Goal: Use online tool/utility: Utilize a website feature to perform a specific function

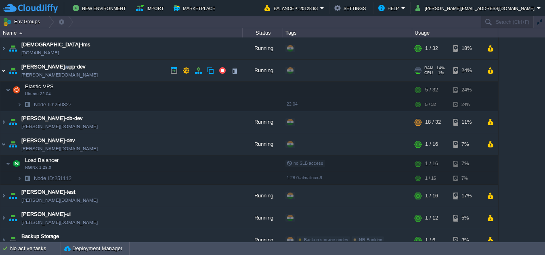
click at [4, 71] on img at bounding box center [3, 71] width 6 height 22
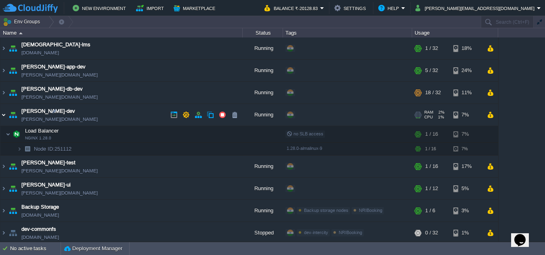
click at [3, 116] on img at bounding box center [3, 115] width 6 height 22
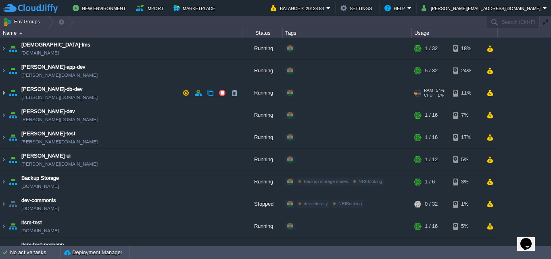
click at [4, 91] on img at bounding box center [3, 93] width 6 height 22
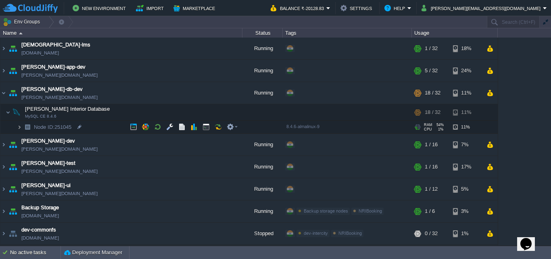
click at [18, 128] on img at bounding box center [19, 127] width 5 height 13
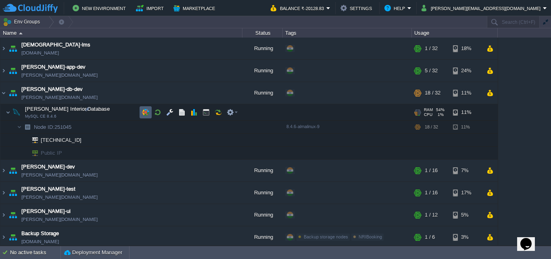
click at [141, 115] on td at bounding box center [146, 112] width 12 height 12
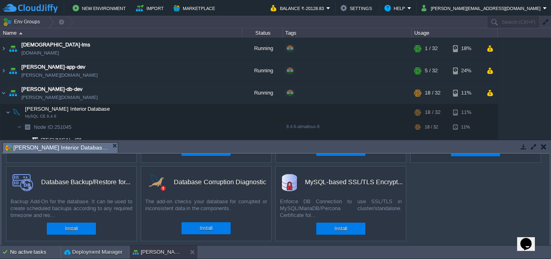
scroll to position [71, 0]
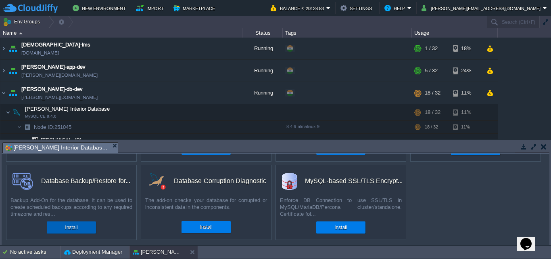
click at [77, 229] on button "Install" at bounding box center [71, 227] width 13 height 8
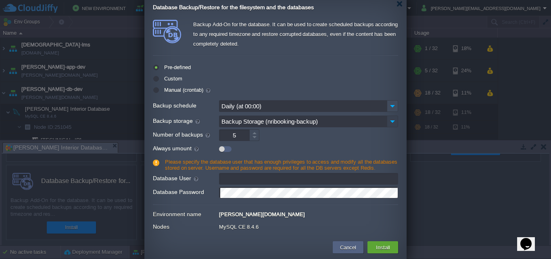
click at [392, 121] on img at bounding box center [392, 121] width 11 height 12
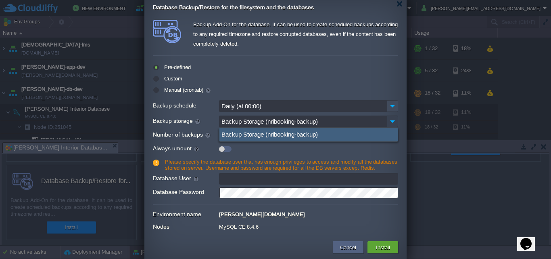
click at [392, 121] on img at bounding box center [392, 121] width 11 height 12
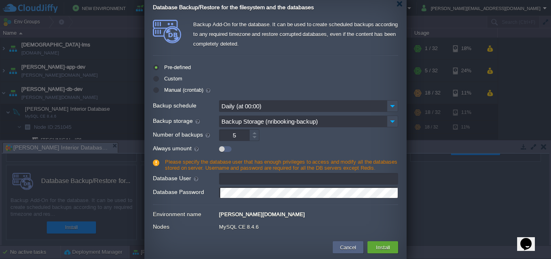
click at [254, 180] on input "Database User" at bounding box center [308, 179] width 179 height 12
click at [341, 120] on input "Backup Storage (nribooking-backup)" at bounding box center [303, 121] width 168 height 12
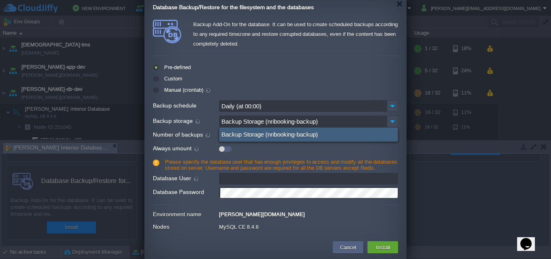
click at [341, 120] on input "Backup Storage (nribooking-backup)" at bounding box center [303, 121] width 168 height 12
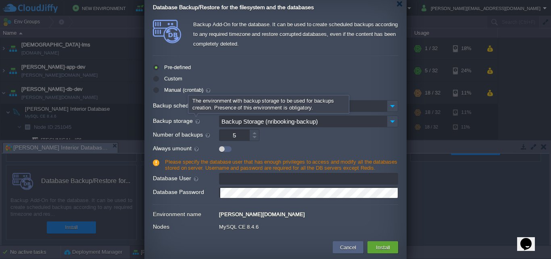
click at [194, 120] on div at bounding box center [198, 121] width 8 height 8
click at [219, 120] on input "Backup Storage (nribooking-backup)" at bounding box center [303, 121] width 168 height 12
click at [194, 120] on div at bounding box center [198, 121] width 8 height 8
click at [219, 120] on input "Backup Storage (nribooking-backup)" at bounding box center [303, 121] width 168 height 12
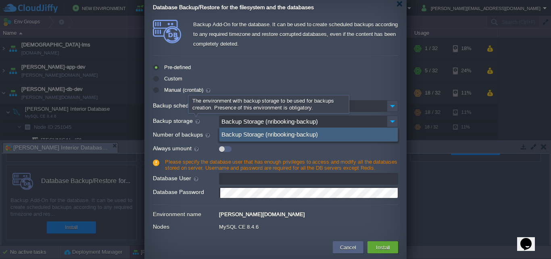
click at [194, 120] on div at bounding box center [198, 121] width 8 height 8
click at [219, 120] on input "Backup Storage (nribooking-backup)" at bounding box center [303, 121] width 168 height 12
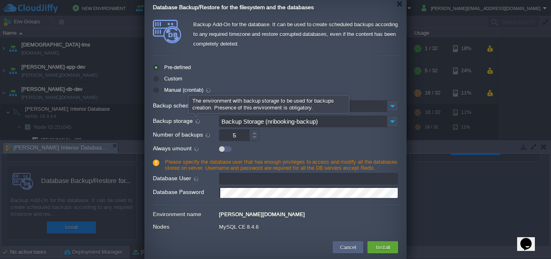
click at [194, 120] on div at bounding box center [198, 121] width 8 height 8
click at [219, 120] on input "Backup Storage (nribooking-backup)" at bounding box center [303, 121] width 168 height 12
click at [162, 76] on label "Custom" at bounding box center [172, 78] width 20 height 6
click at [158, 78] on input "radio" at bounding box center [155, 80] width 5 height 5
radio input "true"
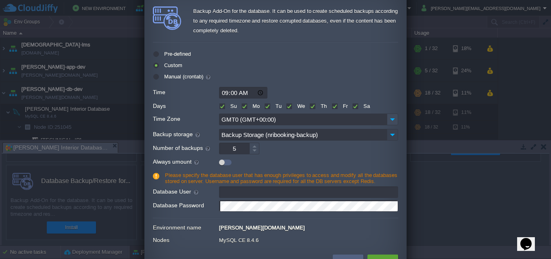
click at [391, 131] on img at bounding box center [392, 135] width 11 height 12
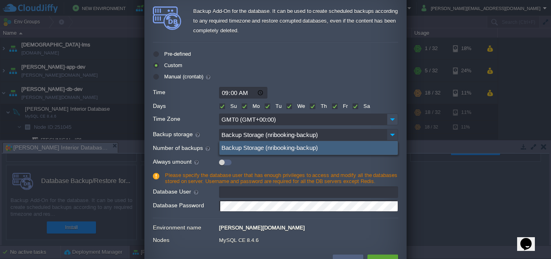
click at [391, 131] on img at bounding box center [392, 135] width 11 height 12
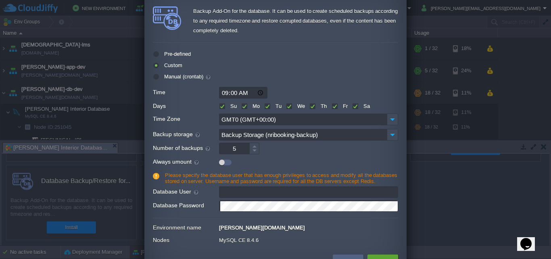
click at [162, 75] on label "Manual (crontab)" at bounding box center [186, 76] width 49 height 6
click at [154, 76] on input "radio" at bounding box center [155, 78] width 5 height 5
radio input "true"
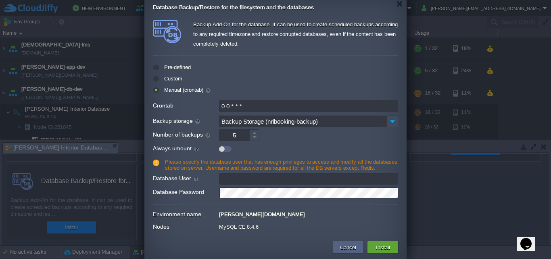
click at [162, 67] on label "Pre-defined" at bounding box center [176, 67] width 29 height 6
click at [158, 67] on input "radio" at bounding box center [155, 69] width 5 height 5
radio input "true"
click at [346, 245] on button "Cancel" at bounding box center [348, 247] width 21 height 10
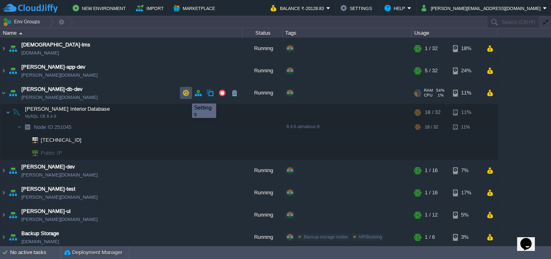
click at [186, 96] on button "button" at bounding box center [185, 92] width 7 height 7
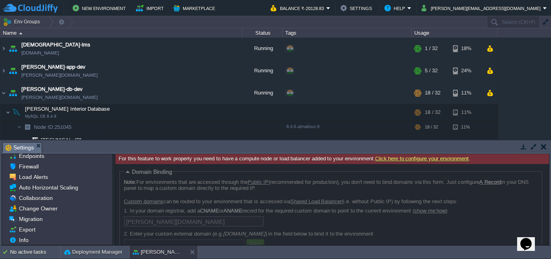
scroll to position [35, 0]
click at [58, 185] on span "Auto Horizontal Scaling" at bounding box center [48, 186] width 62 height 7
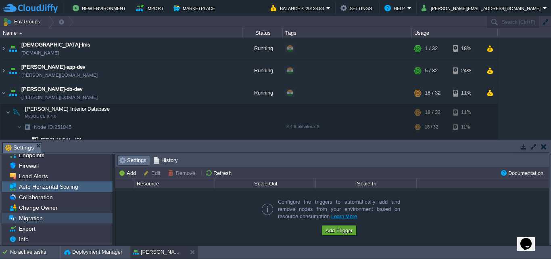
click at [34, 219] on span "Migration" at bounding box center [30, 217] width 27 height 7
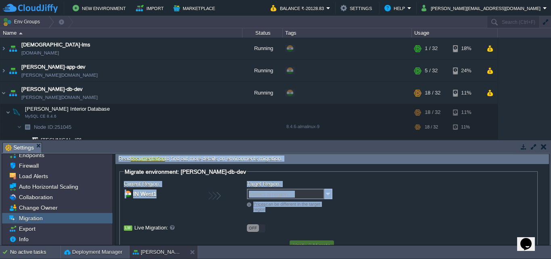
drag, startPoint x: 549, startPoint y: 186, endPoint x: 547, endPoint y: 219, distance: 33.2
click at [544, 219] on div "For this feature to work properly you need to have a compute node or load balan…" at bounding box center [332, 199] width 434 height 92
click at [474, 207] on div "Current Region: IN [GEOGRAPHIC_DATA] Target Region: Select a region... Prices c…" at bounding box center [328, 208] width 409 height 58
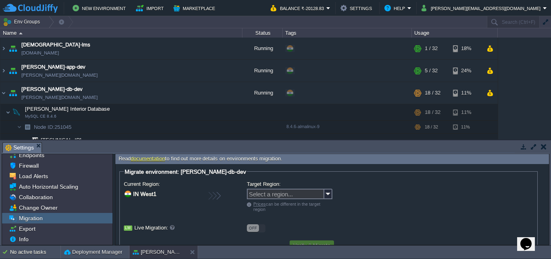
scroll to position [21, 0]
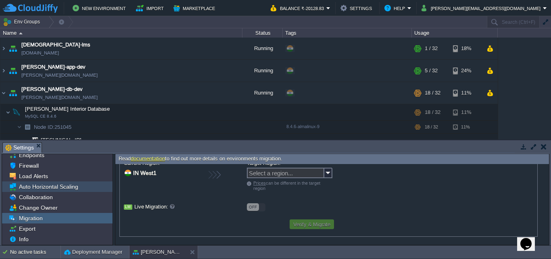
click at [59, 185] on span "Auto Horizontal Scaling" at bounding box center [48, 186] width 62 height 7
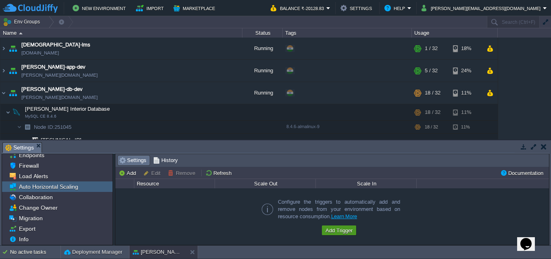
click at [339, 225] on td "Add Trigger" at bounding box center [339, 230] width 34 height 10
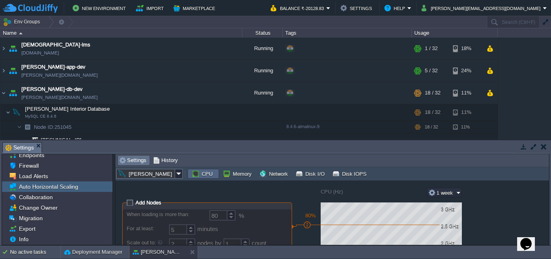
drag, startPoint x: 545, startPoint y: 190, endPoint x: 545, endPoint y: 217, distance: 27.0
click at [544, 217] on div "Add Nodes When loading is more than: 80 % For at least: 5 minutes Scale out to:…" at bounding box center [332, 212] width 434 height 64
click at [30, 236] on span "Info" at bounding box center [23, 238] width 13 height 7
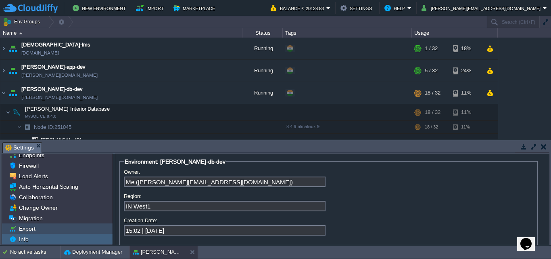
click at [30, 228] on span "Export" at bounding box center [26, 228] width 19 height 7
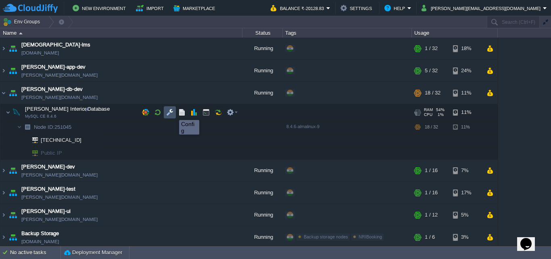
click at [169, 113] on button "button" at bounding box center [169, 112] width 7 height 7
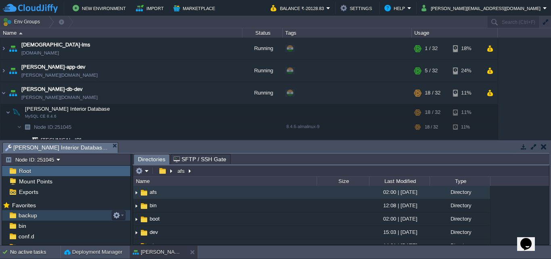
click at [31, 211] on div "backup" at bounding box center [66, 215] width 128 height 10
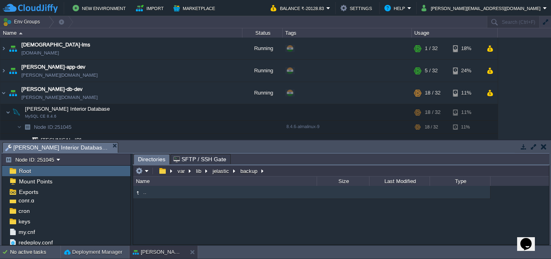
scroll to position [37, 0]
click at [31, 230] on span "my.cnf" at bounding box center [26, 230] width 19 height 7
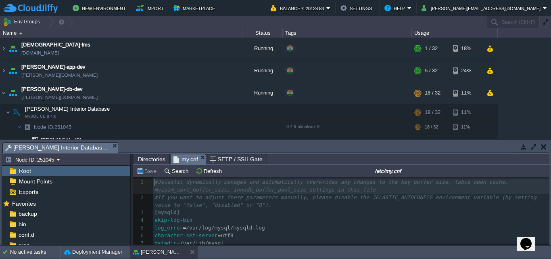
scroll to position [0, 0]
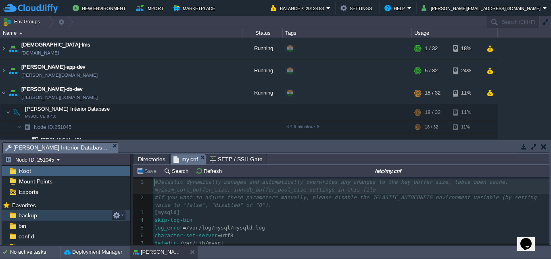
click at [30, 217] on span "backup" at bounding box center [27, 214] width 21 height 7
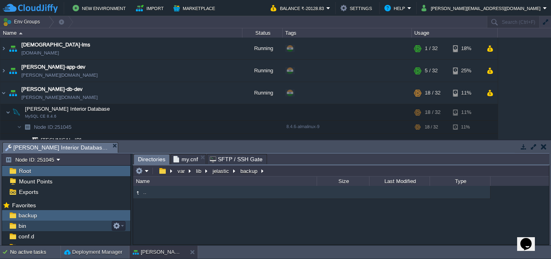
click at [22, 223] on span "bin" at bounding box center [22, 225] width 10 height 7
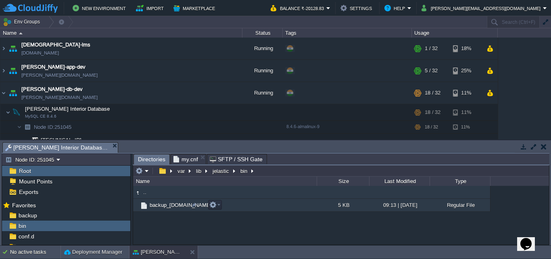
click at [166, 207] on span "backup_[DOMAIN_NAME]" at bounding box center [180, 204] width 65 height 7
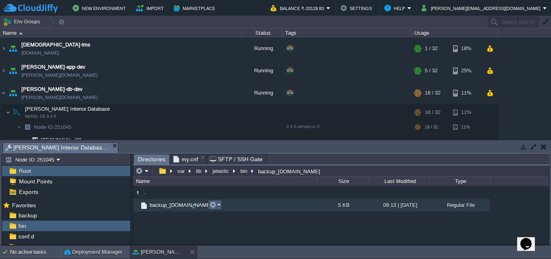
click at [219, 205] on em at bounding box center [214, 204] width 11 height 7
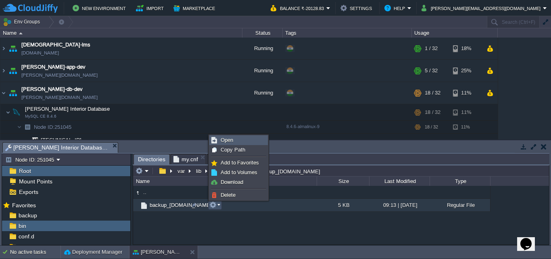
click at [230, 138] on span "Open" at bounding box center [227, 140] width 13 height 6
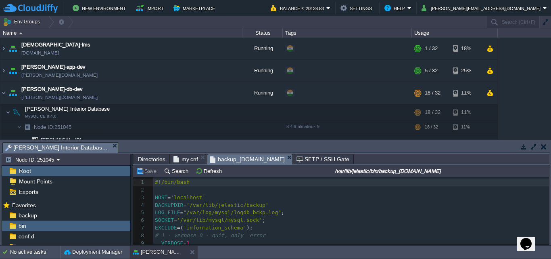
scroll to position [3, 0]
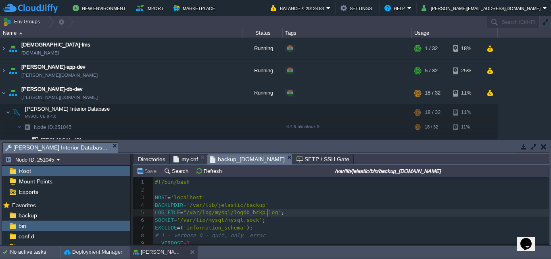
click at [269, 216] on pre "LOG_FILE = "/var/log/mysql/logdb_bckp.log" ;" at bounding box center [351, 213] width 396 height 8
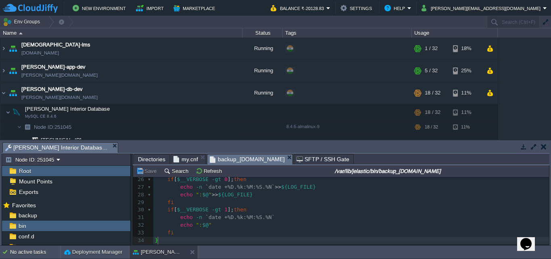
scroll to position [0, 0]
